Goal: Task Accomplishment & Management: Manage account settings

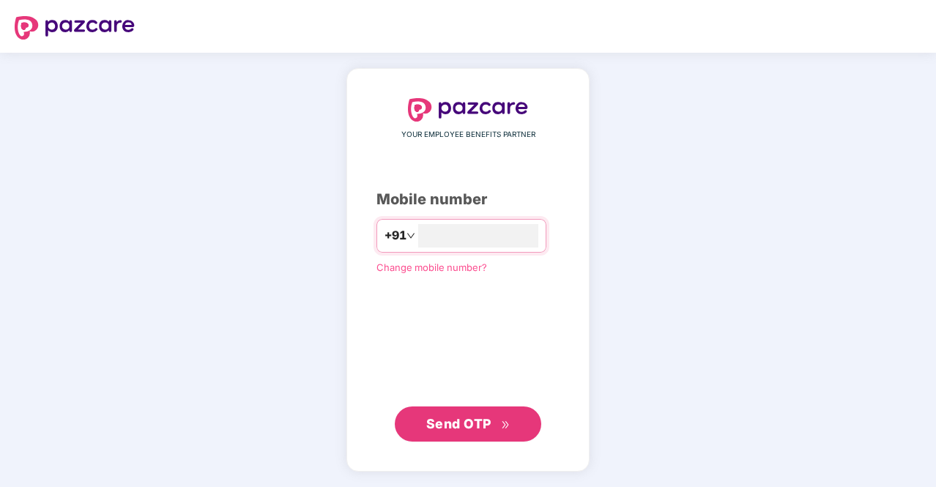
type input "**********"
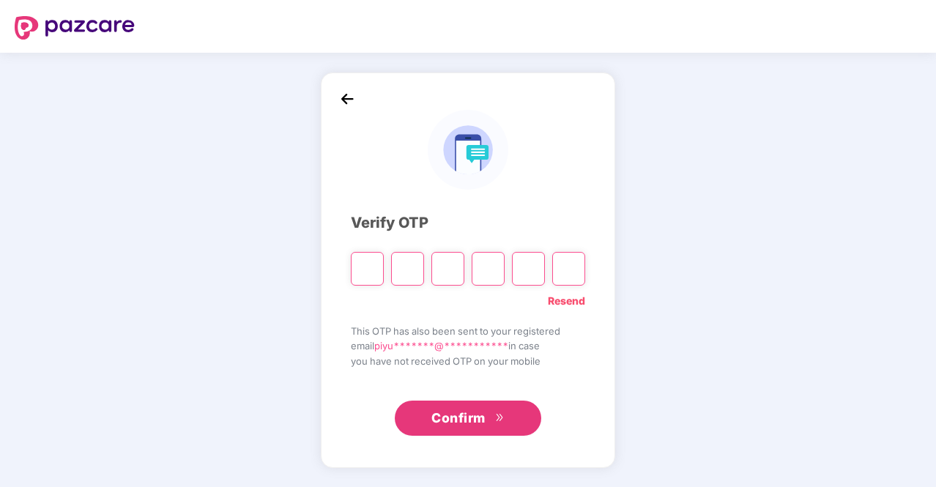
type input "*"
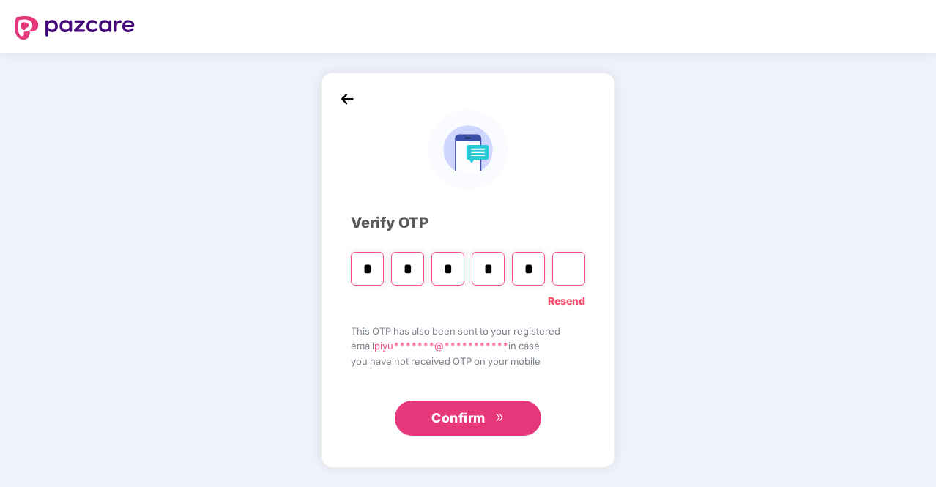
type input "*"
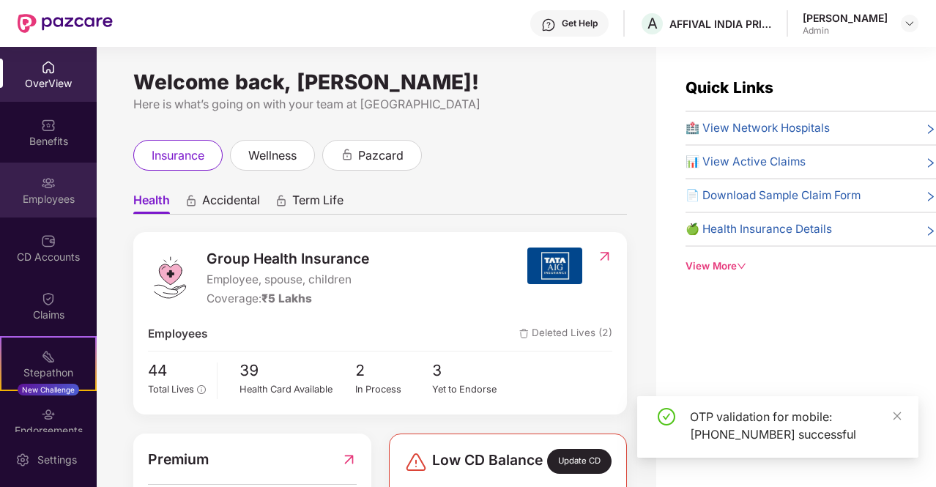
click at [51, 182] on img at bounding box center [48, 183] width 15 height 15
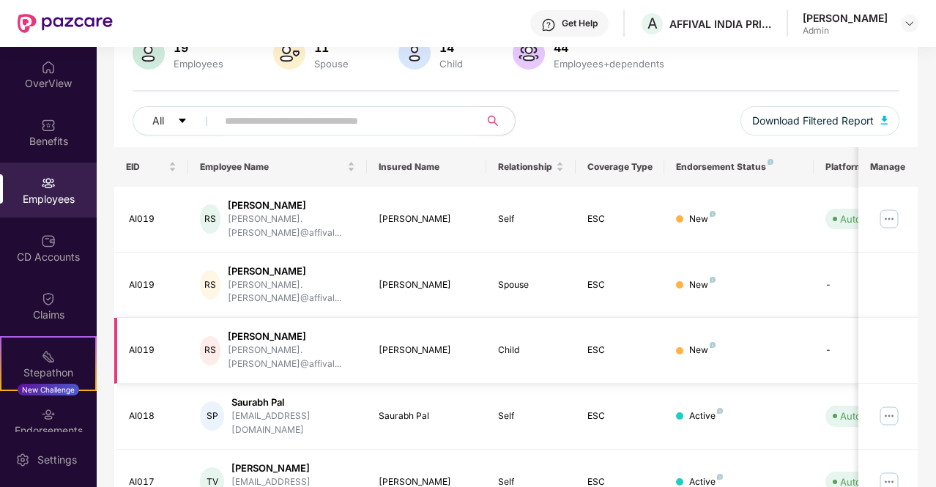
scroll to position [146, 0]
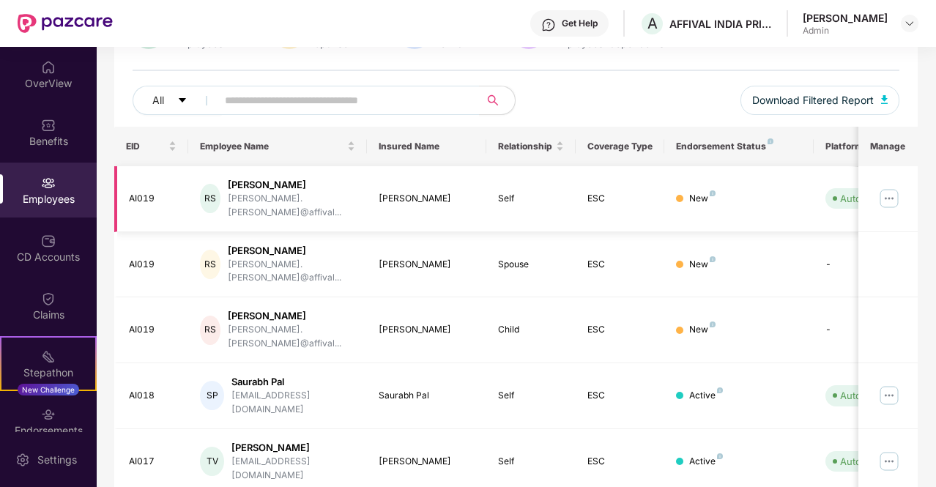
click at [893, 196] on img at bounding box center [888, 198] width 23 height 23
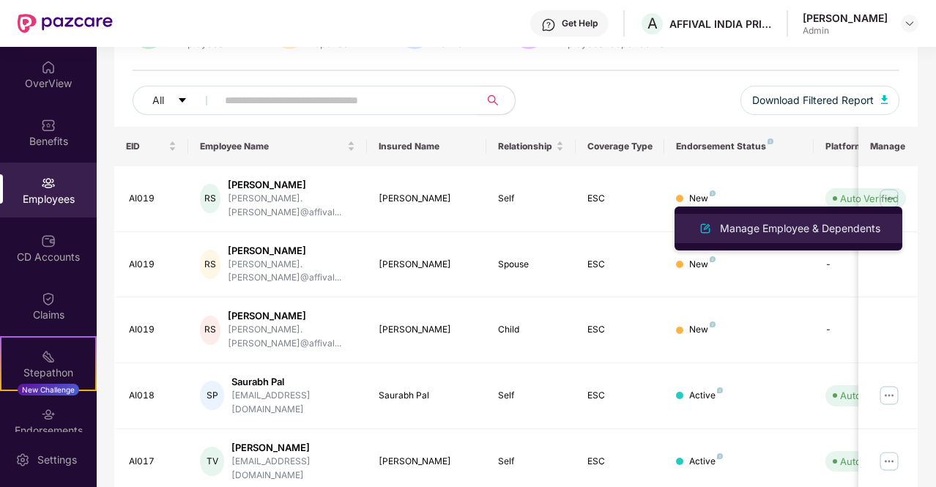
click at [784, 231] on div "Manage Employee & Dependents" at bounding box center [800, 228] width 166 height 16
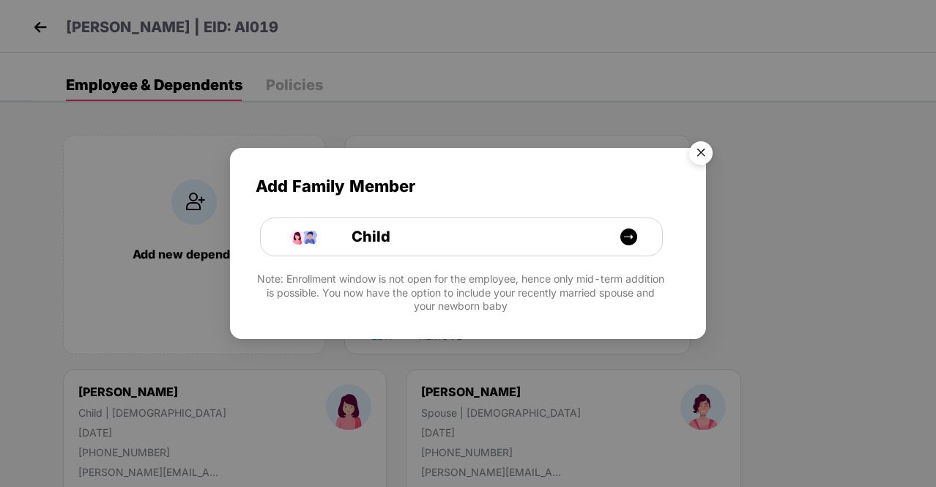
click at [702, 150] on img "Close" at bounding box center [700, 155] width 41 height 41
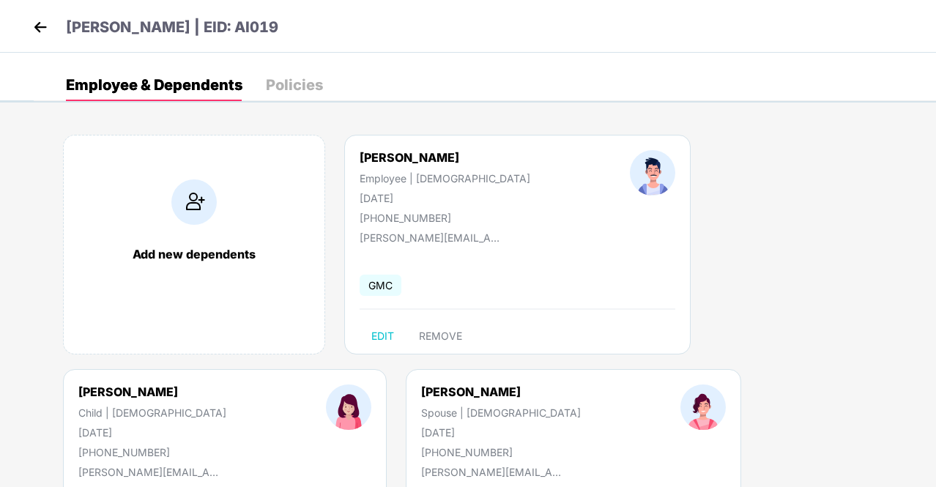
click at [45, 19] on img at bounding box center [40, 27] width 22 height 22
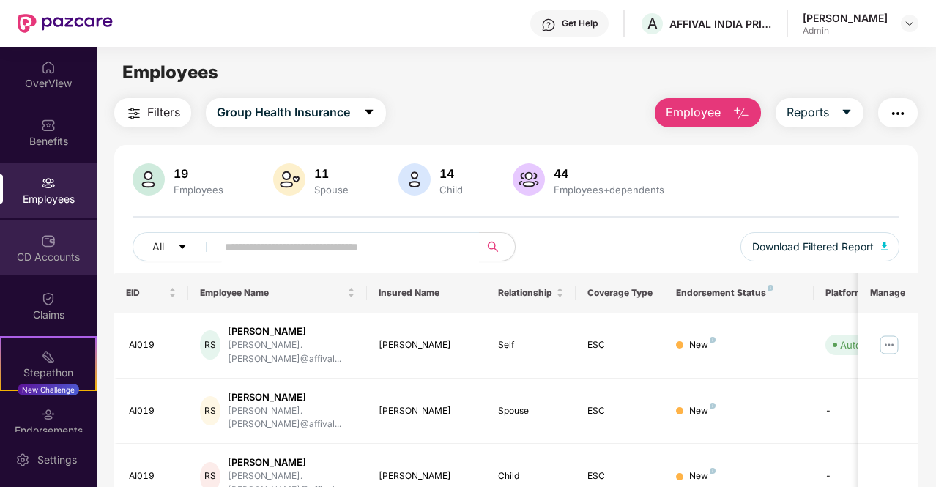
click at [50, 248] on div "CD Accounts" at bounding box center [48, 247] width 97 height 55
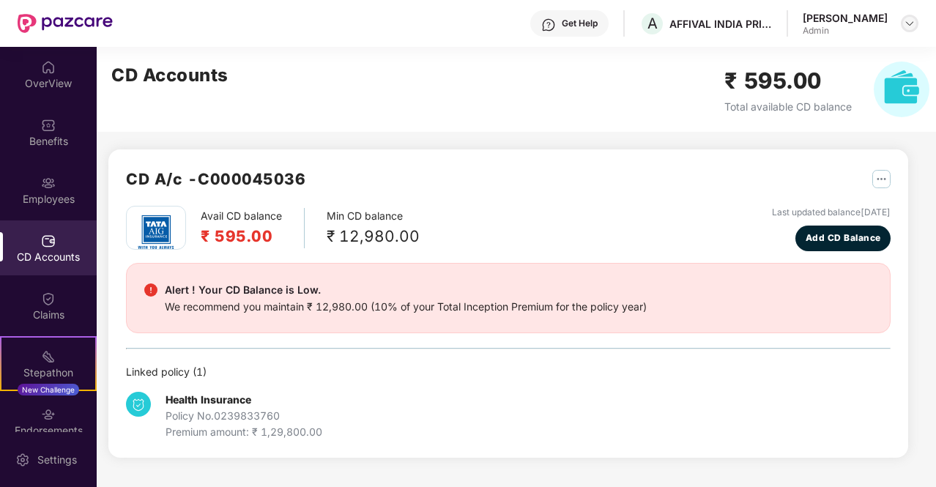
click at [910, 21] on img at bounding box center [910, 24] width 12 height 12
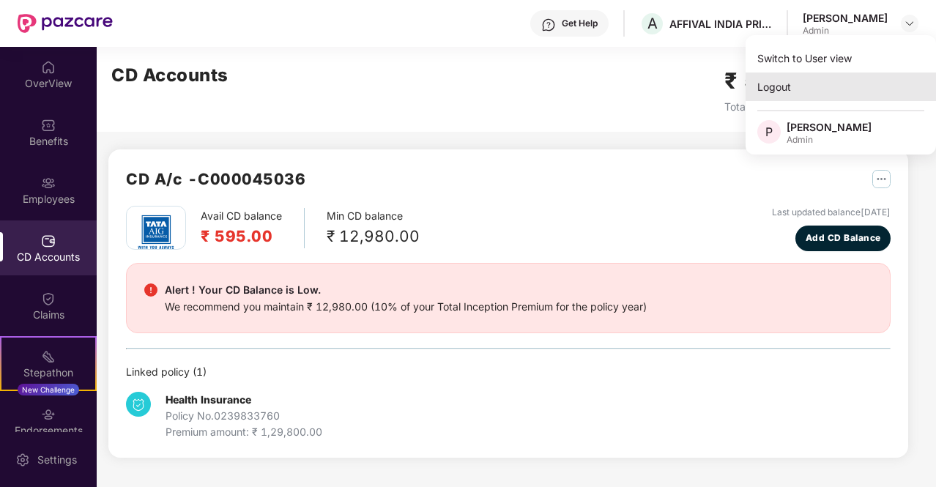
click at [781, 89] on div "Logout" at bounding box center [841, 87] width 190 height 29
